Goal: Information Seeking & Learning: Learn about a topic

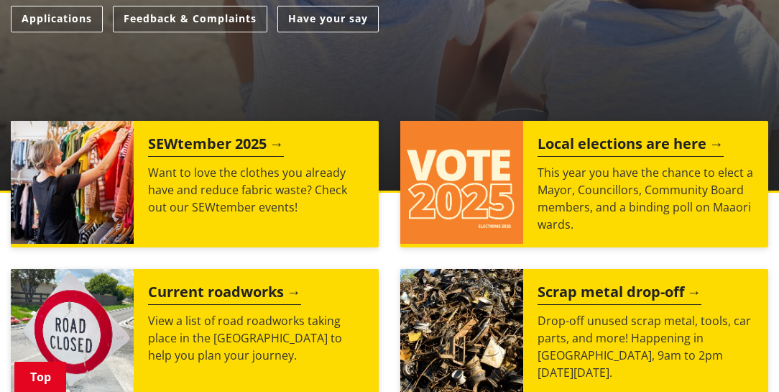
scroll to position [533, 0]
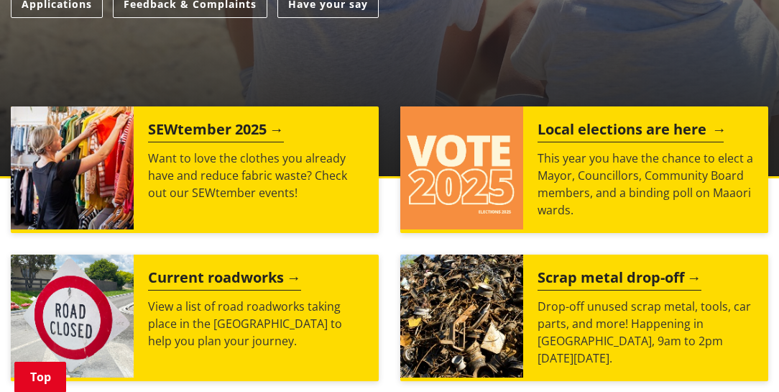
click at [607, 142] on h2 "Local elections are here" at bounding box center [631, 132] width 186 height 22
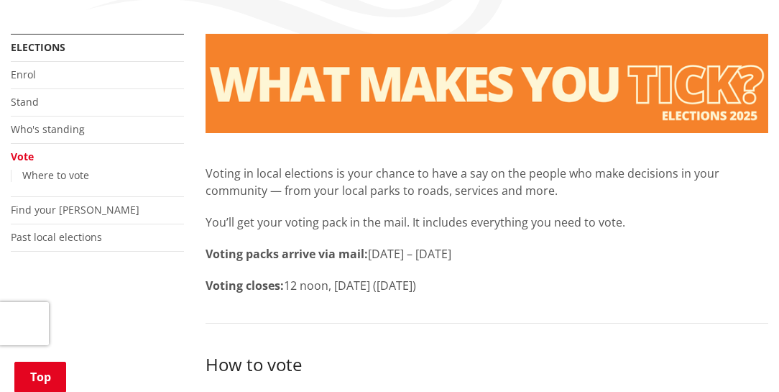
scroll to position [287, 0]
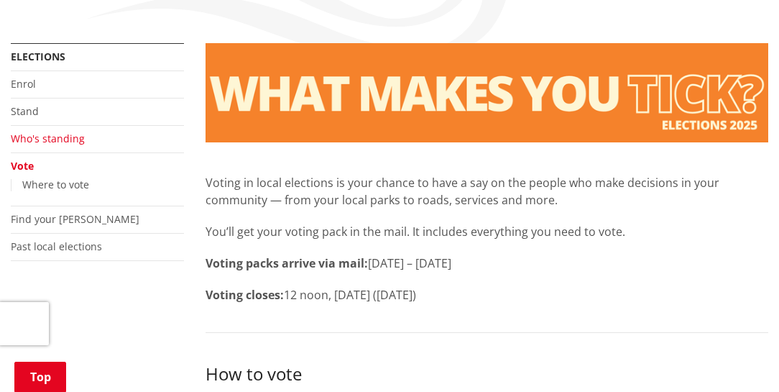
click at [37, 145] on link "Who's standing" at bounding box center [48, 139] width 74 height 14
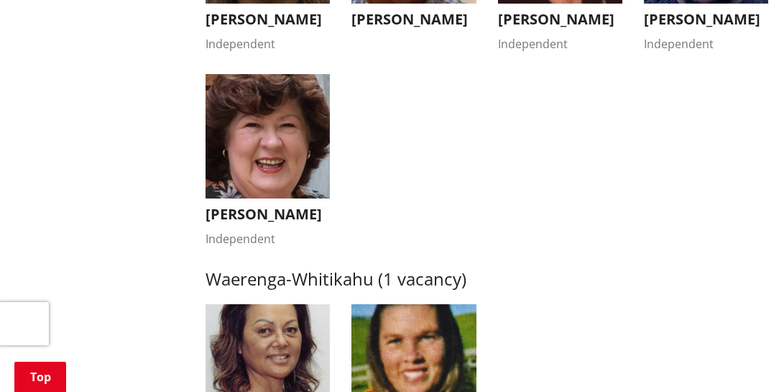
scroll to position [2833, 0]
